Goal: Information Seeking & Learning: Learn about a topic

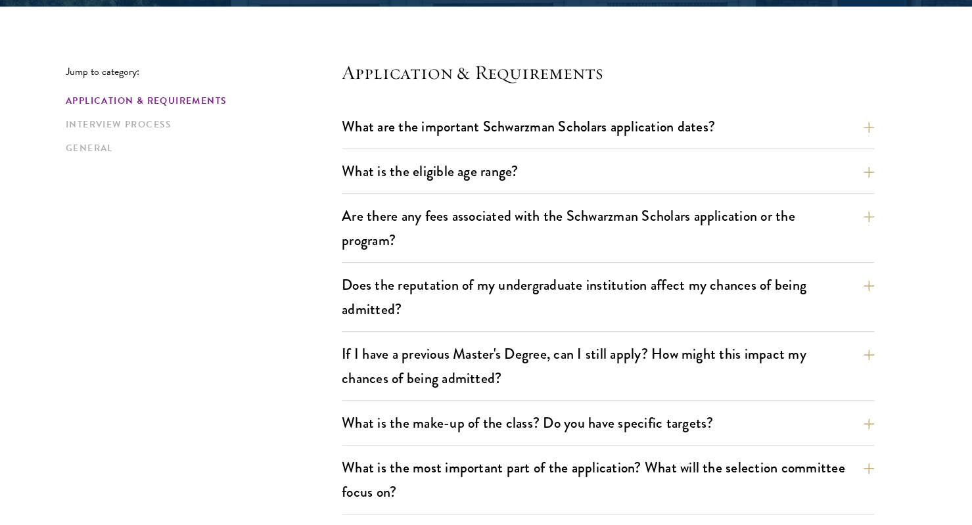
scroll to position [331, 0]
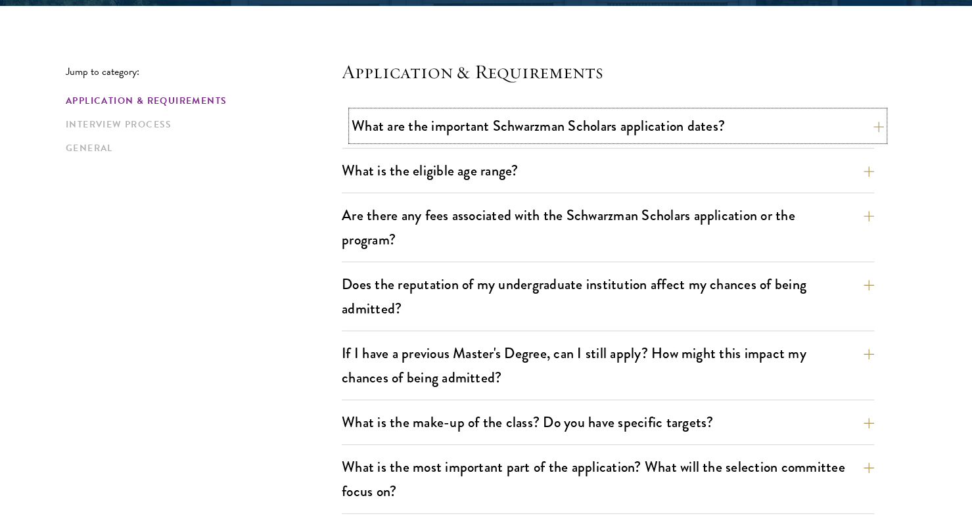
click at [456, 131] on button "What are the important Schwarzman Scholars application dates?" at bounding box center [618, 126] width 533 height 30
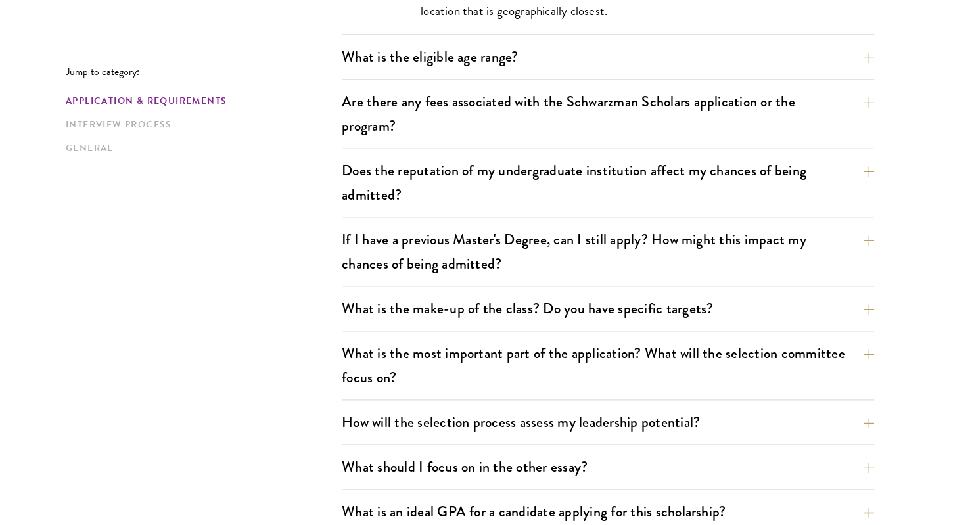
scroll to position [835, 0]
click at [742, 61] on button "What is the eligible age range?" at bounding box center [618, 56] width 533 height 30
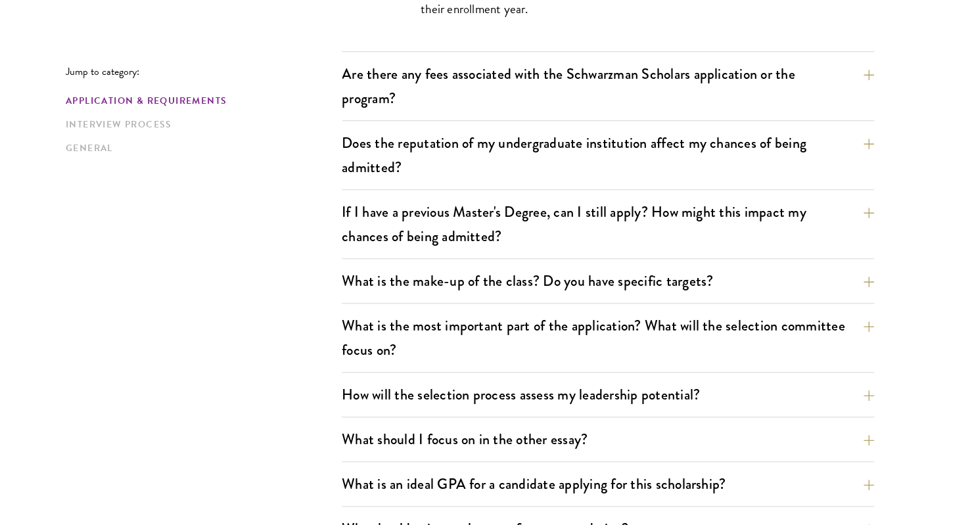
scroll to position [566, 0]
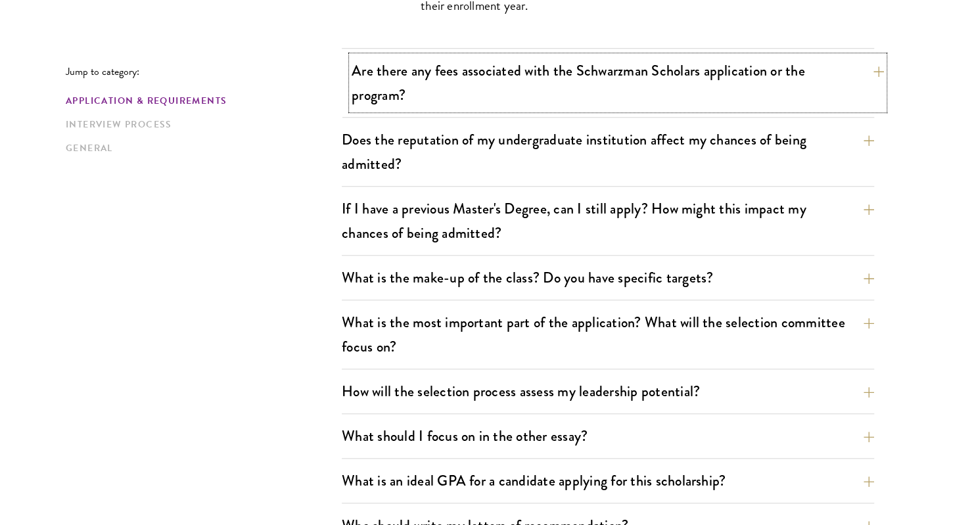
click at [873, 63] on button "Are there any fees associated with the Schwarzman Scholars application or the p…" at bounding box center [618, 83] width 533 height 54
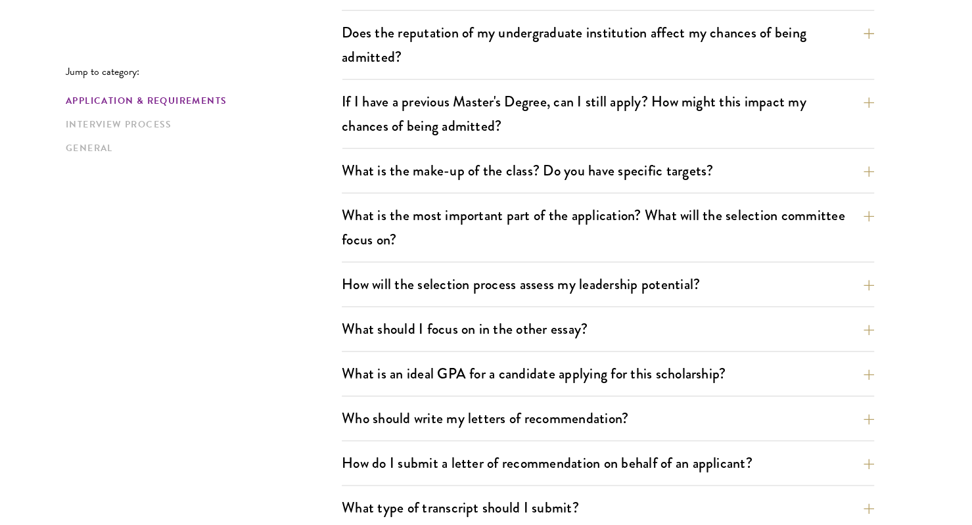
scroll to position [790, 0]
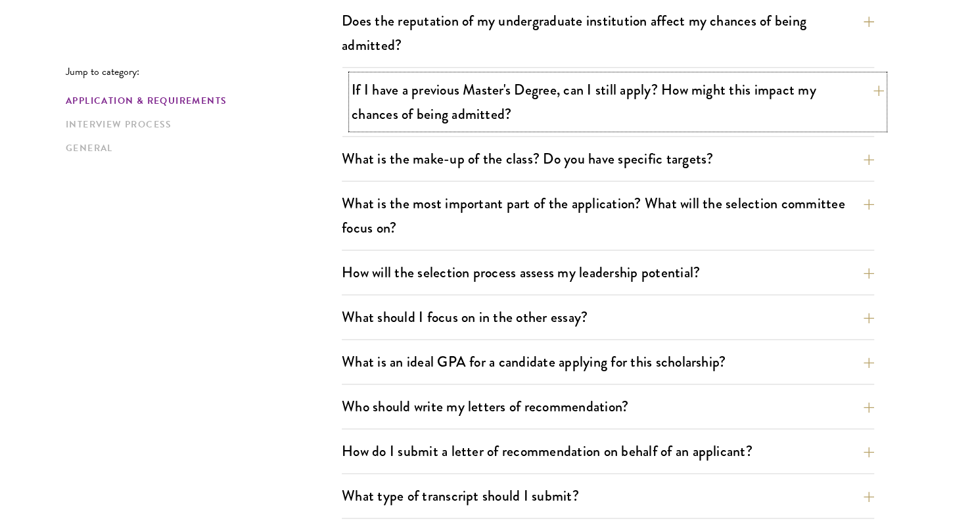
click at [732, 94] on button "If I have a previous Master's Degree, can I still apply? How might this impact …" at bounding box center [618, 102] width 533 height 54
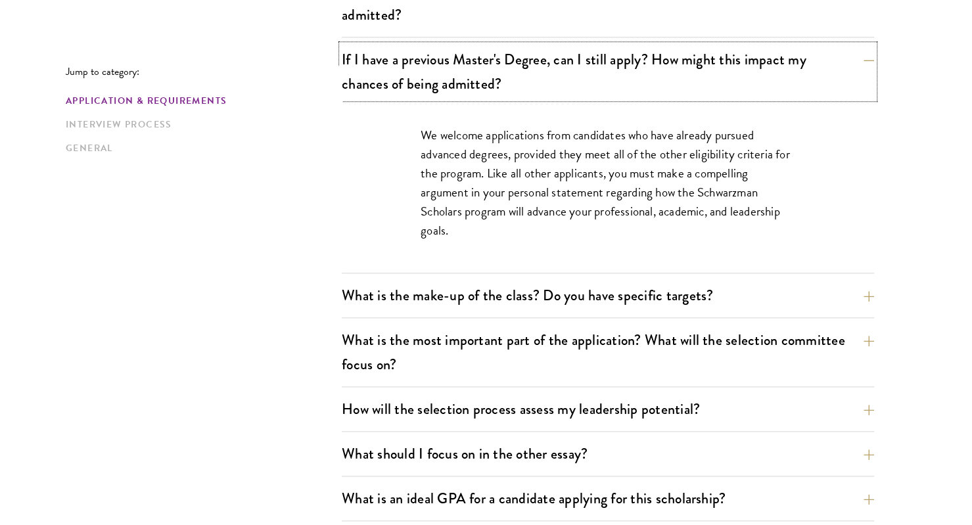
scroll to position [629, 0]
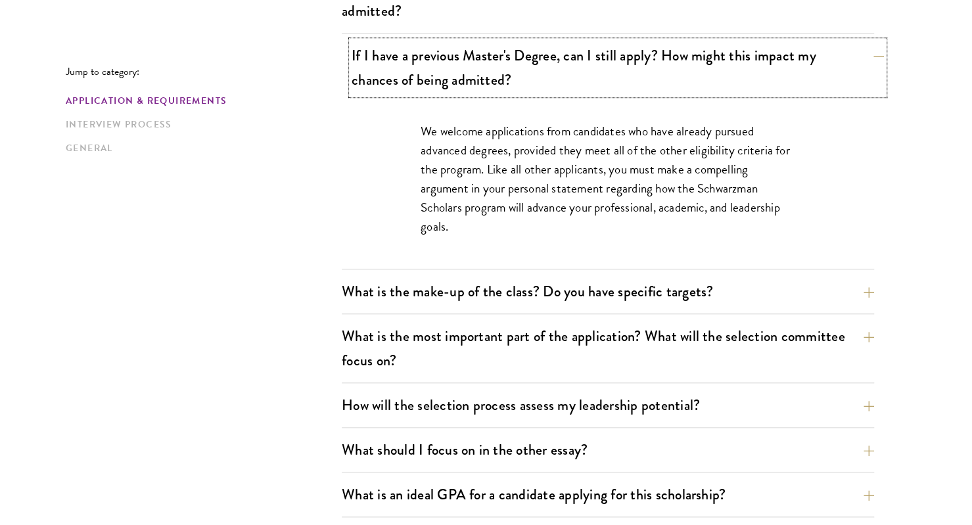
click at [783, 76] on button "If I have a previous Master's Degree, can I still apply? How might this impact …" at bounding box center [618, 68] width 533 height 54
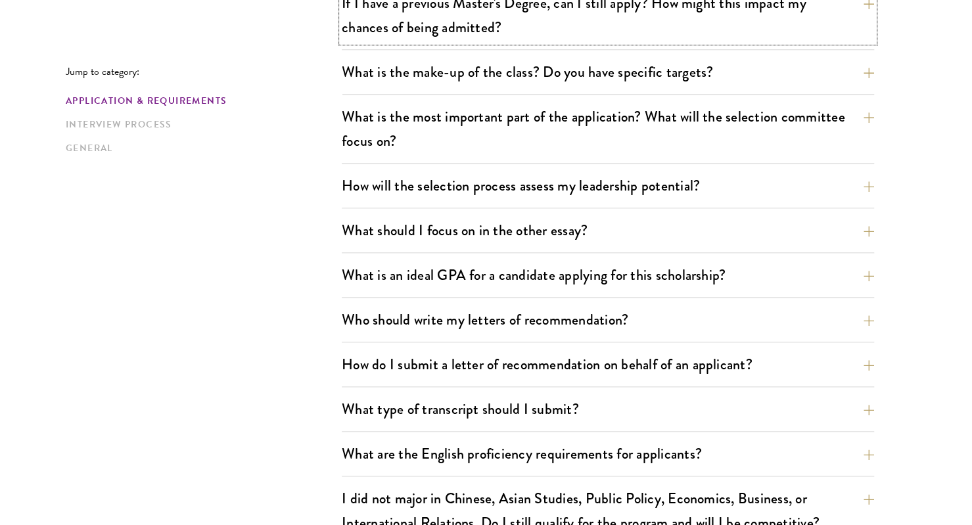
scroll to position [682, 0]
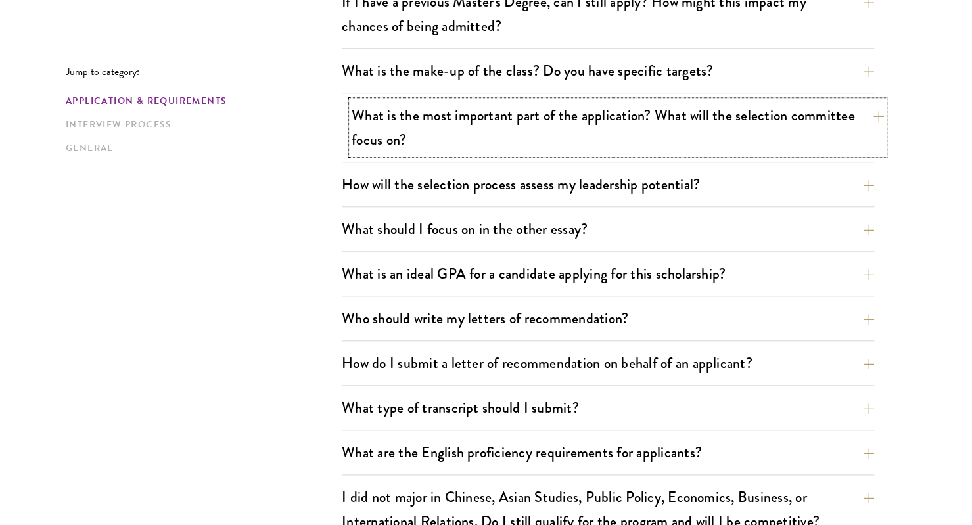
click at [827, 114] on button "What is the most important part of the application? What will the selection com…" at bounding box center [618, 128] width 533 height 54
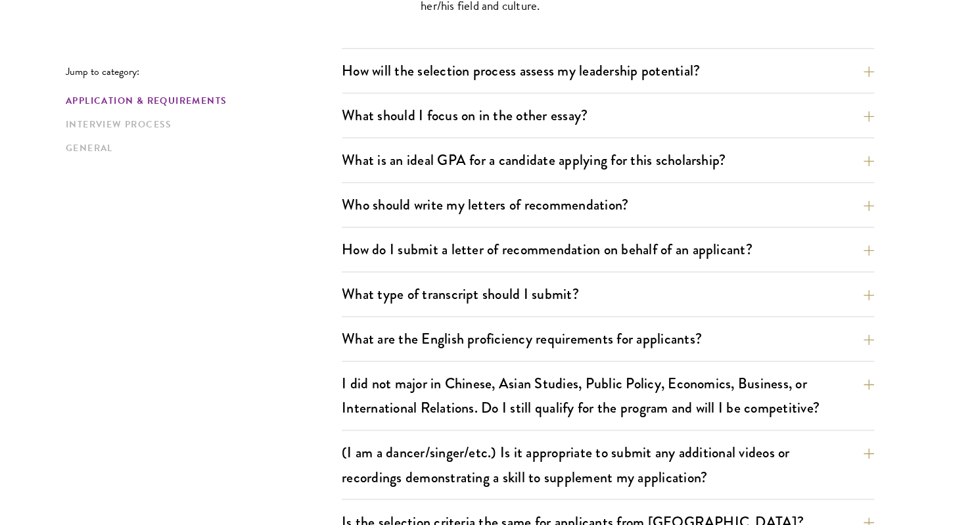
scroll to position [984, 0]
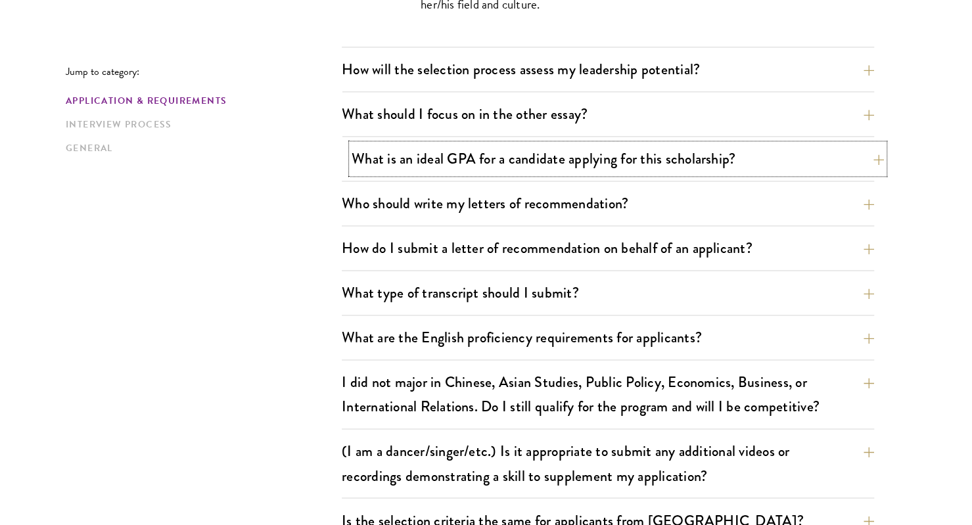
click at [809, 160] on button "What is an ideal GPA for a candidate applying for this scholarship?" at bounding box center [618, 159] width 533 height 30
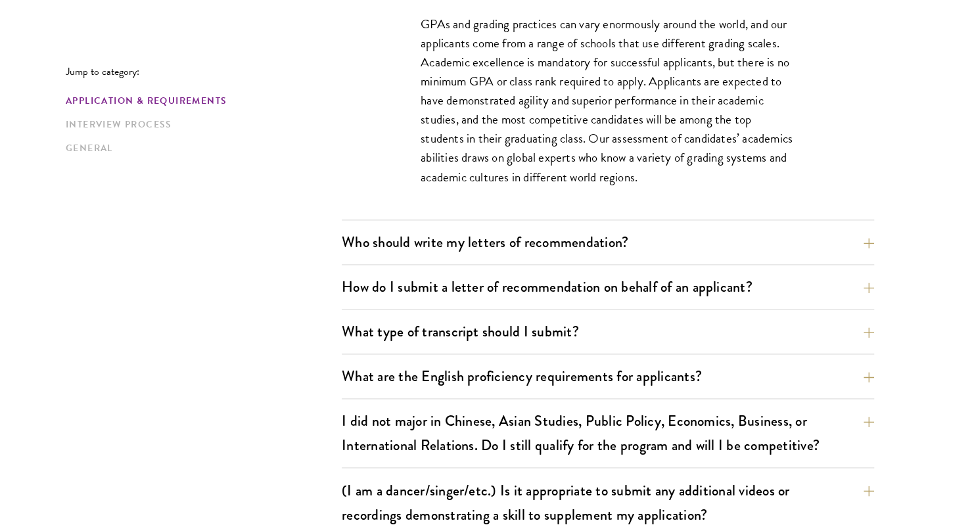
click at [811, 160] on div "GPAs and grading practices can vary enormously around the world, and our applic…" at bounding box center [608, 107] width 454 height 225
click at [765, 157] on p "GPAs and grading practices can vary enormously around the world, and our applic…" at bounding box center [608, 100] width 375 height 172
click at [771, 133] on p "GPAs and grading practices can vary enormously around the world, and our applic…" at bounding box center [608, 100] width 375 height 172
click at [772, 237] on button "Who should write my letters of recommendation?" at bounding box center [618, 242] width 533 height 30
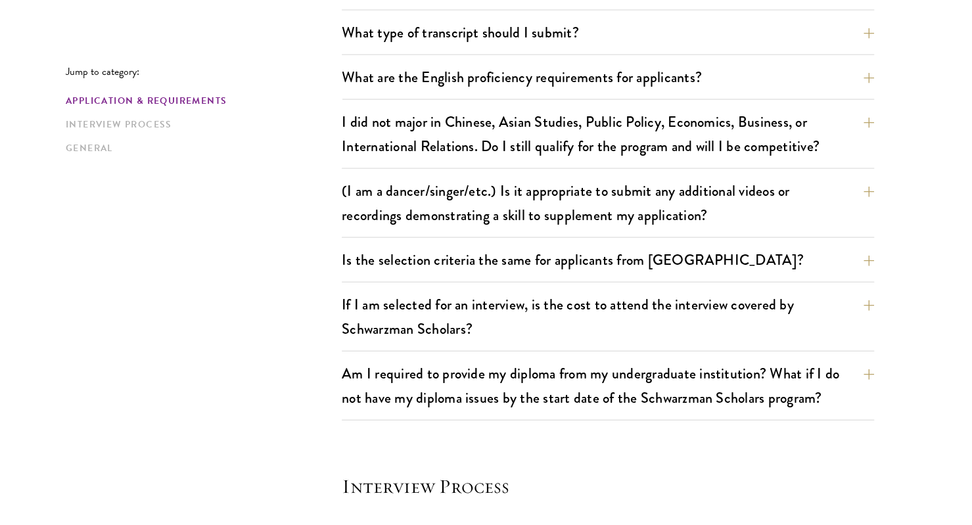
scroll to position [1650, 0]
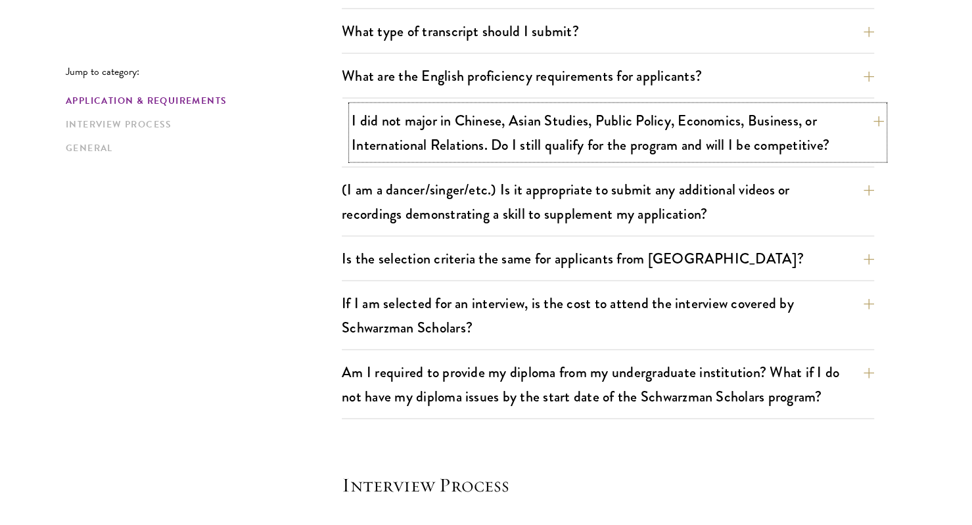
click at [681, 136] on button "I did not major in Chinese, Asian Studies, Public Policy, Economics, Business, …" at bounding box center [618, 133] width 533 height 54
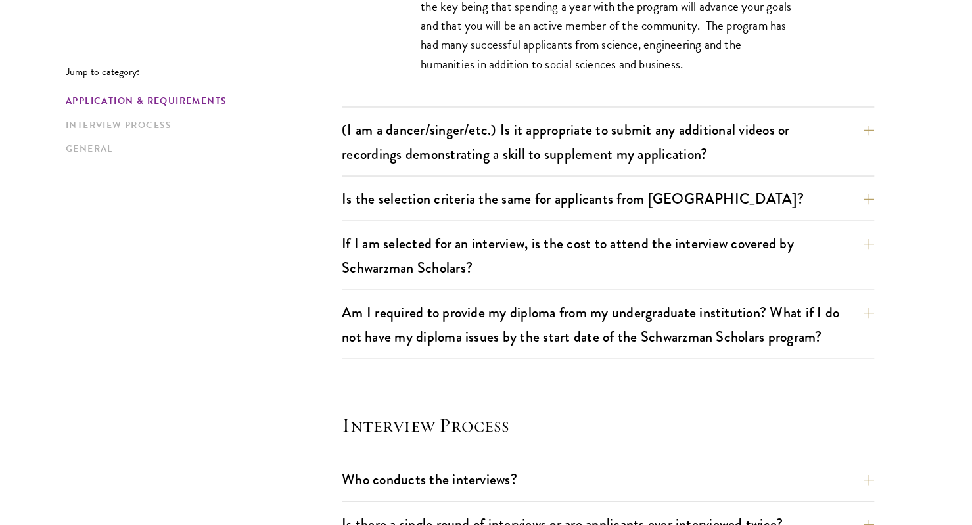
scroll to position [1347, 0]
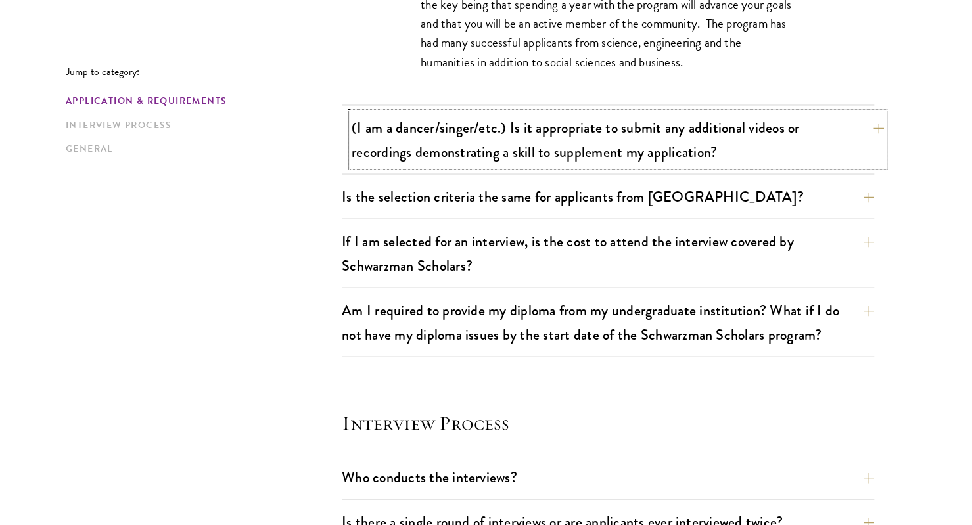
click at [642, 136] on button "(I am a dancer/singer/etc.) Is it appropriate to submit any additional videos o…" at bounding box center [618, 139] width 533 height 54
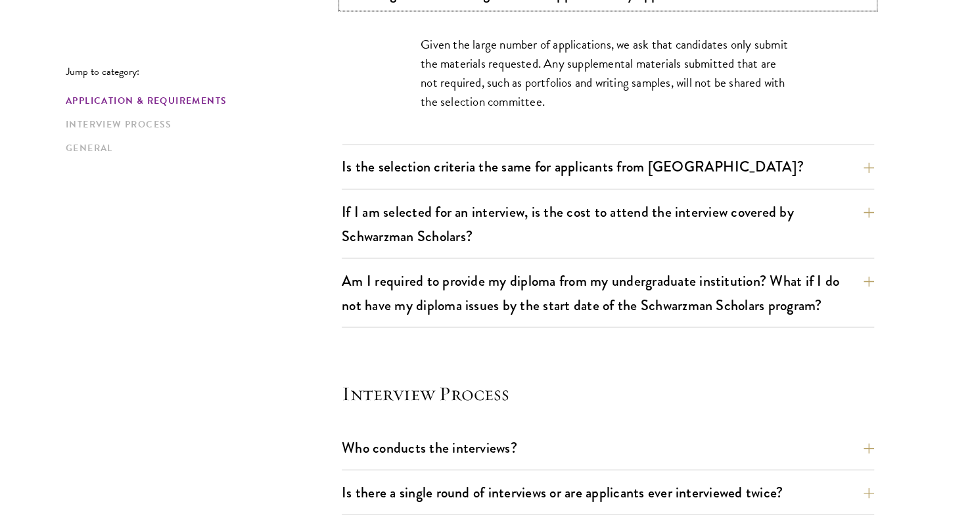
scroll to position [1283, 0]
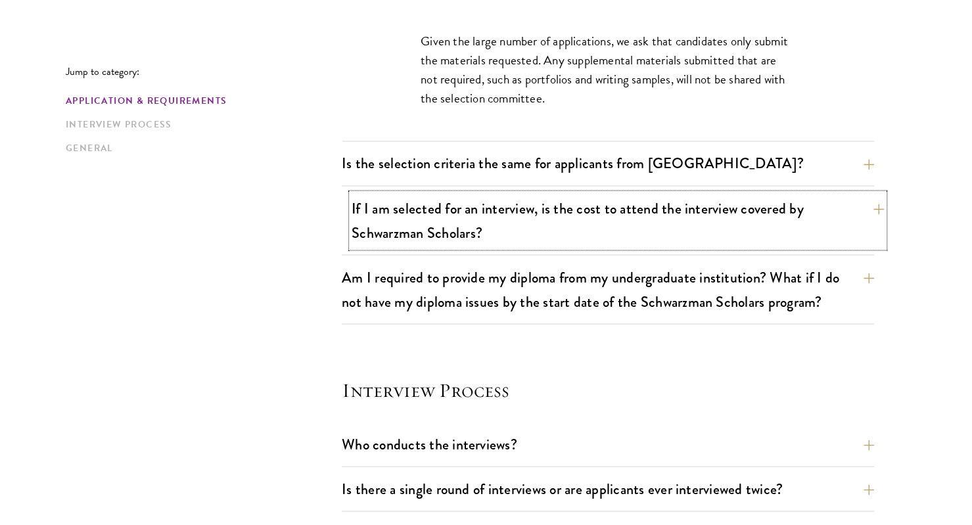
click at [842, 201] on button "If I am selected for an interview, is the cost to attend the interview covered …" at bounding box center [618, 220] width 533 height 54
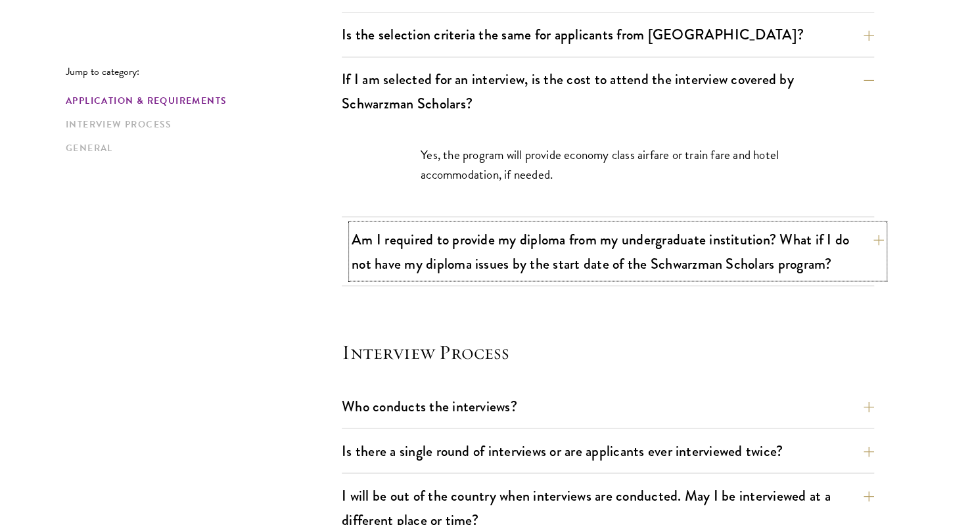
click at [786, 258] on button "Am I required to provide my diploma from my undergraduate institution? What if …" at bounding box center [618, 251] width 533 height 54
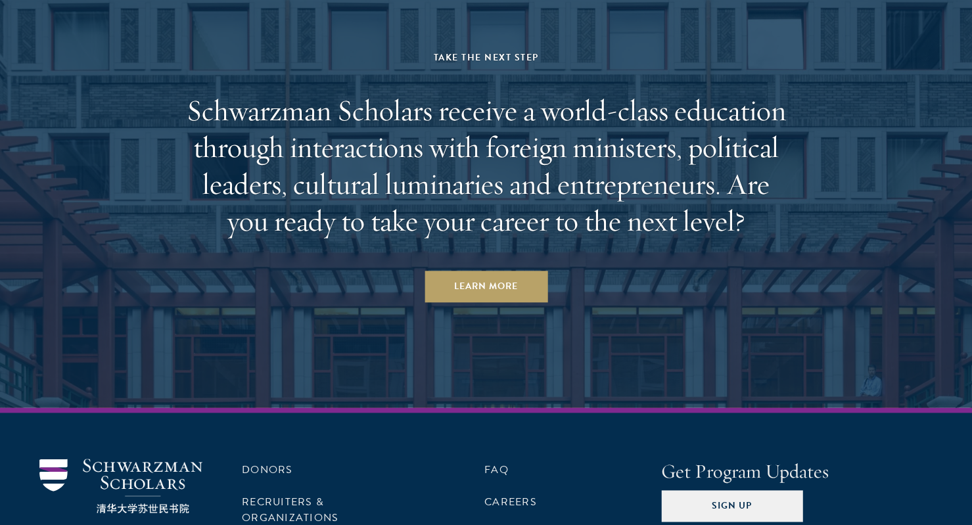
scroll to position [3554, 0]
